Goal: Task Accomplishment & Management: Manage account settings

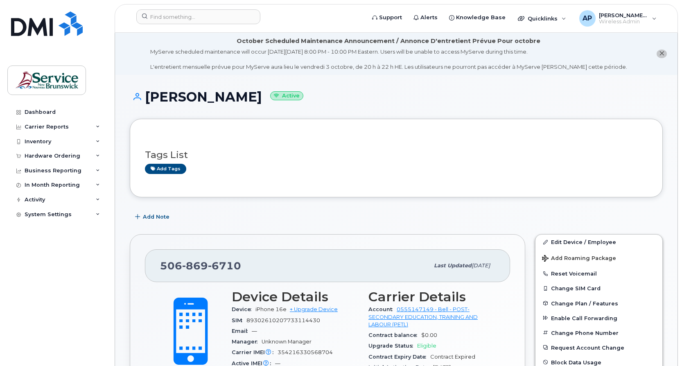
scroll to position [205, 0]
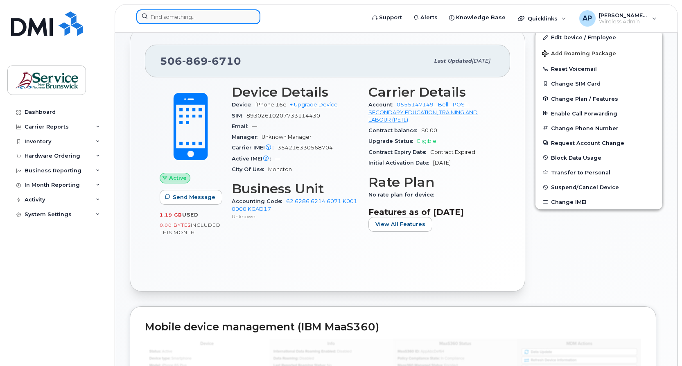
click at [207, 19] on input at bounding box center [198, 16] width 124 height 15
paste input "5062301812"
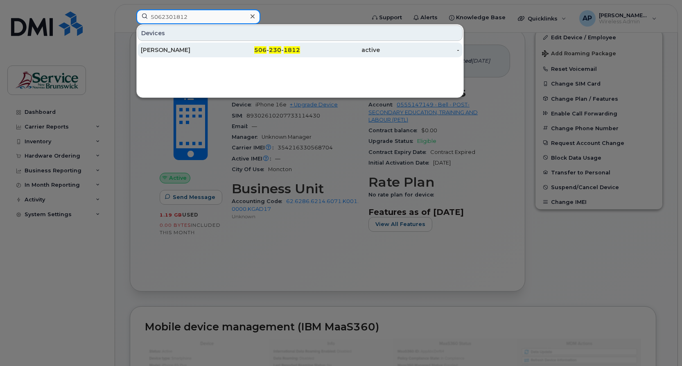
type input "5062301812"
click at [223, 49] on div "506 - 230 - 1812" at bounding box center [260, 50] width 80 height 8
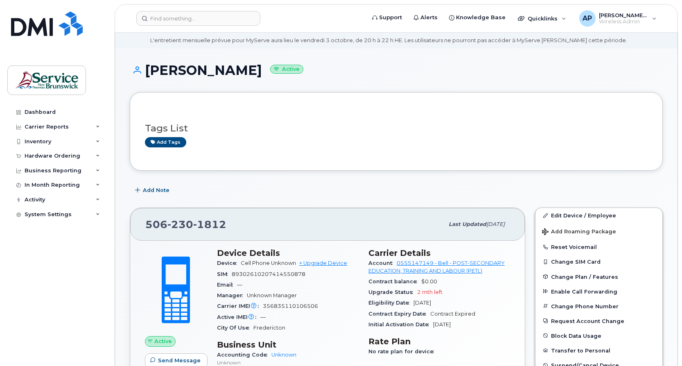
scroll to position [41, 0]
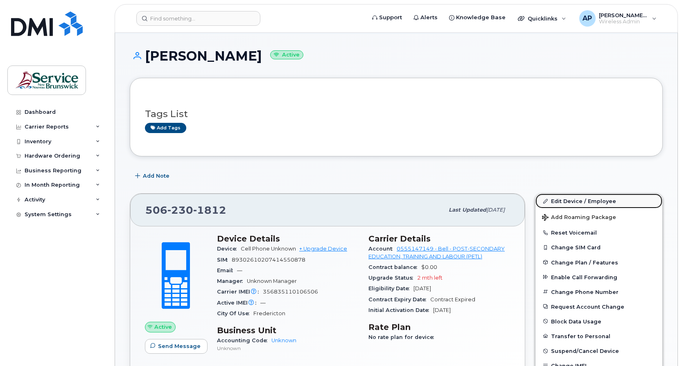
click at [585, 202] on link "Edit Device / Employee" at bounding box center [598, 200] width 127 height 15
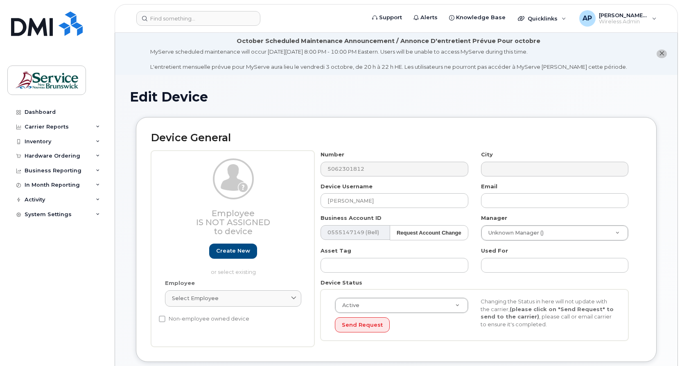
select select "34535599"
drag, startPoint x: 403, startPoint y: 199, endPoint x: 284, endPoint y: 195, distance: 118.3
click at [284, 195] on div "Employee Is not assigned to device Create new or select existing Employee Selec…" at bounding box center [396, 249] width 490 height 196
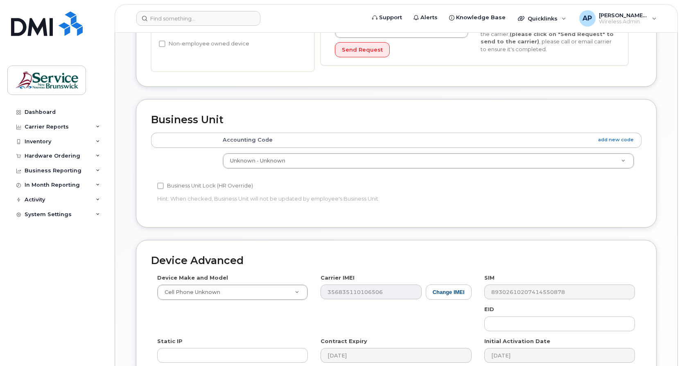
scroll to position [229, 0]
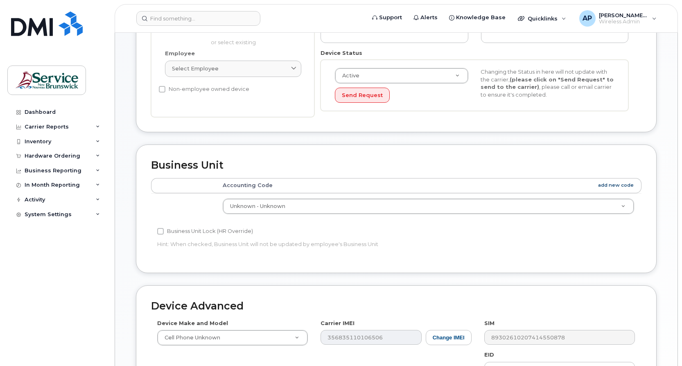
type input "NBPLS Fundy region - Pop-Up Library"
click at [606, 185] on link "add new code" at bounding box center [616, 185] width 36 height 7
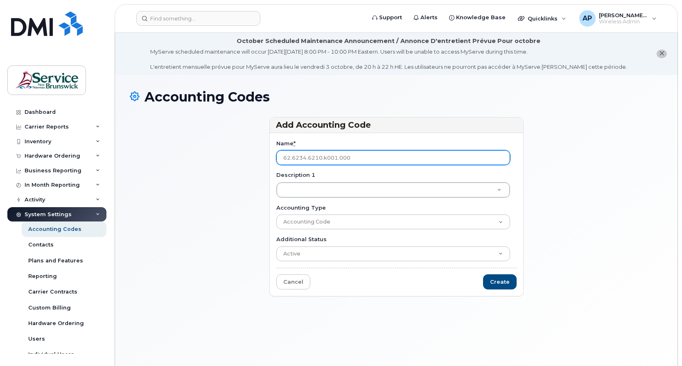
click at [363, 160] on input "62.6234.6210.k001.000" at bounding box center [393, 157] width 234 height 15
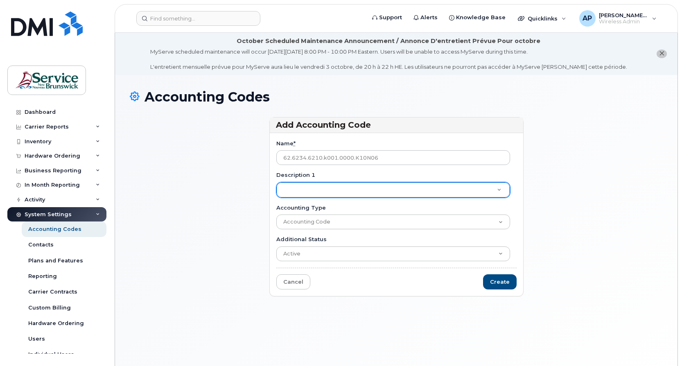
type input "62.6234.6210.k001.0000.K10N06"
click at [344, 224] on select "Accounting Code" at bounding box center [393, 221] width 234 height 15
click at [568, 209] on div "Add Accounting Code Name * 62.6234.6210.k001.0000.K10N06 Description 1 Descript…" at bounding box center [396, 210] width 533 height 187
click at [503, 280] on input "Create" at bounding box center [500, 281] width 34 height 15
click at [500, 280] on input "Create" at bounding box center [500, 281] width 34 height 15
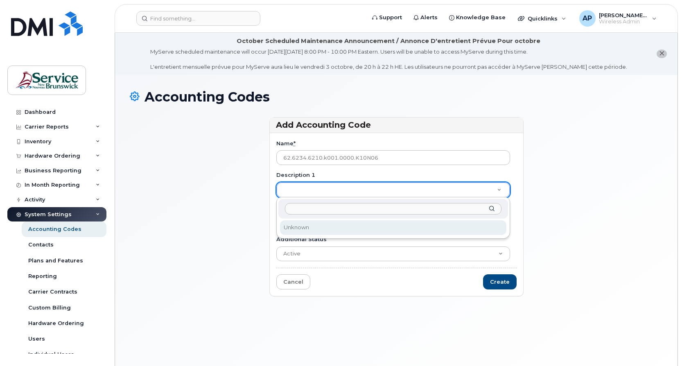
click at [314, 210] on input "Description 1" at bounding box center [393, 209] width 216 height 12
click at [318, 205] on input "Description 1" at bounding box center [393, 209] width 216 height 12
type input "NBPLS Fundy - pop up library"
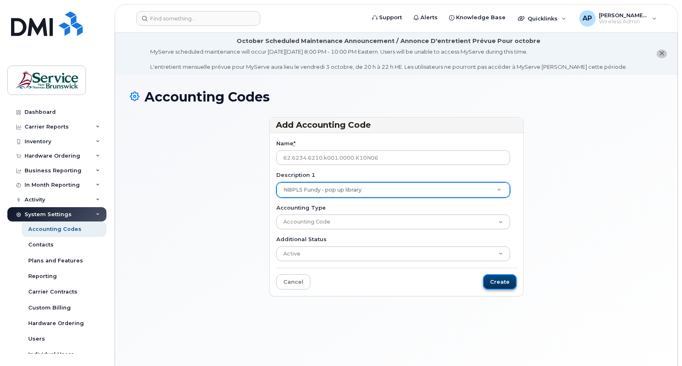
click at [500, 285] on input "Create" at bounding box center [500, 281] width 34 height 15
type input "Saving..."
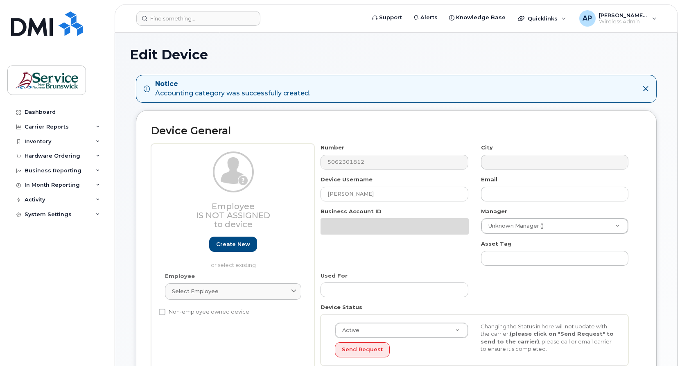
select select "34535599"
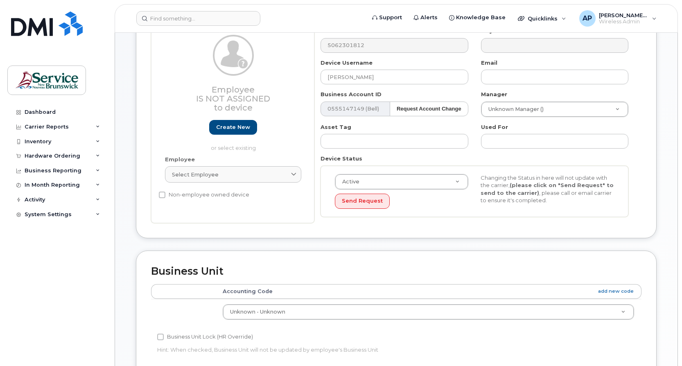
scroll to position [164, 0]
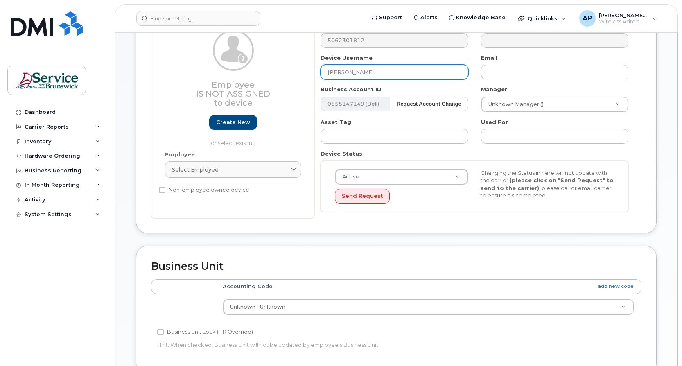
click at [371, 71] on input "Lori Ann Mackay" at bounding box center [393, 72] width 147 height 15
drag, startPoint x: 390, startPoint y: 72, endPoint x: 250, endPoint y: 71, distance: 139.5
click at [250, 71] on div "Employee Is not assigned to device Create new or select existing Employee Selec…" at bounding box center [396, 120] width 490 height 196
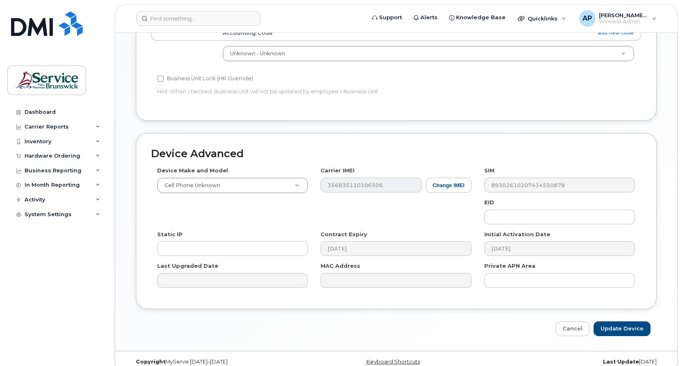
scroll to position [428, 0]
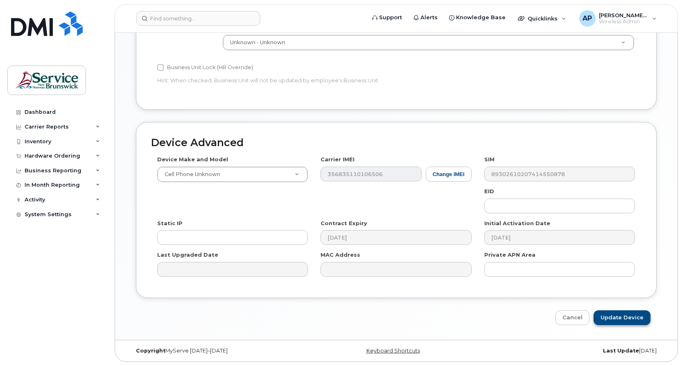
type input "NBPLS Fundy Region - Pop-up Library"
click at [623, 315] on input "Update Device" at bounding box center [621, 317] width 57 height 15
type input "Saving..."
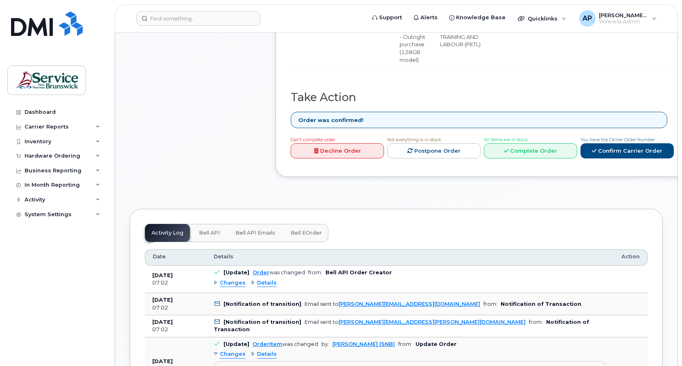
scroll to position [453, 0]
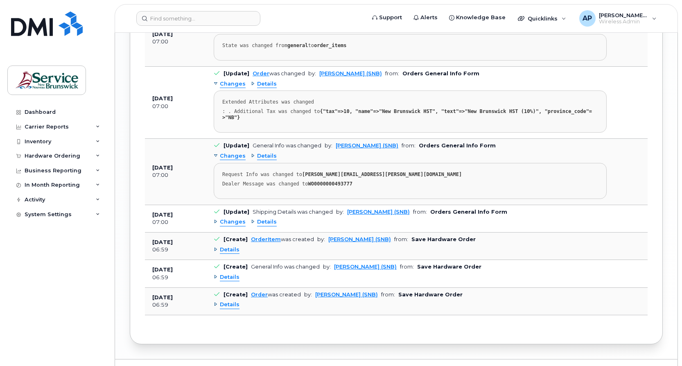
scroll to position [1107, 0]
